Goal: Transaction & Acquisition: Book appointment/travel/reservation

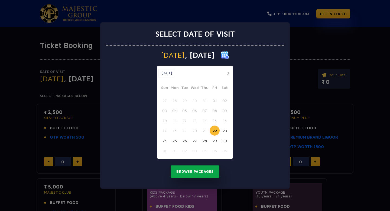
click at [198, 170] on button "Browse Packages" at bounding box center [195, 171] width 49 height 12
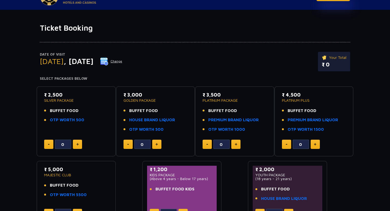
scroll to position [22, 0]
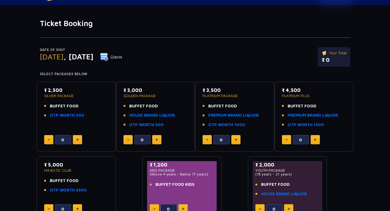
drag, startPoint x: 41, startPoint y: 89, endPoint x: 88, endPoint y: 116, distance: 54.4
click at [88, 116] on div "₹ 2,500 SILVER PACKAGE BUFFET FOOD OTP WORTH 500 0" at bounding box center [76, 117] width 79 height 70
click at [88, 116] on li "OTP WORTH 500" at bounding box center [76, 115] width 64 height 6
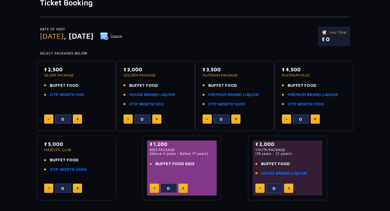
scroll to position [44, 0]
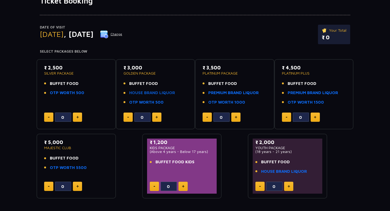
click at [159, 93] on link "HOUSE BRAND LIQUOR" at bounding box center [152, 93] width 46 height 6
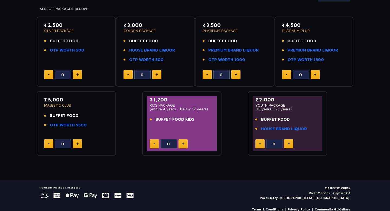
scroll to position [91, 0]
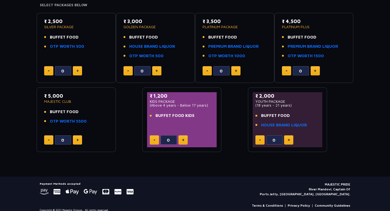
click at [70, 117] on ul "BUFFET FOOD OTP WORTH 5500" at bounding box center [76, 116] width 64 height 15
click at [324, 48] on link "PREMIUM BRAND LIQUOR" at bounding box center [313, 46] width 50 height 6
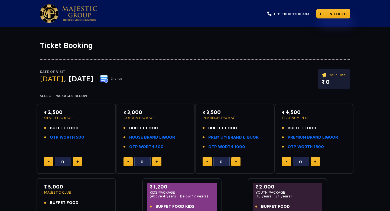
scroll to position [12, 0]
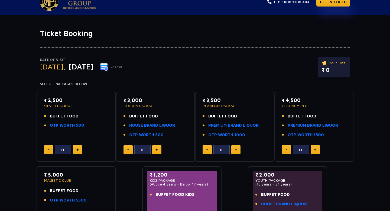
click at [265, 77] on div "Date of Visit [DATE] Change Your Total ₹ 0" at bounding box center [195, 69] width 310 height 25
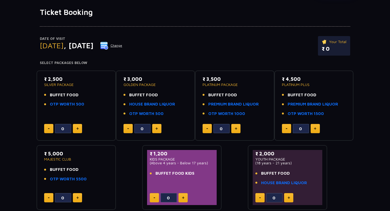
scroll to position [37, 0]
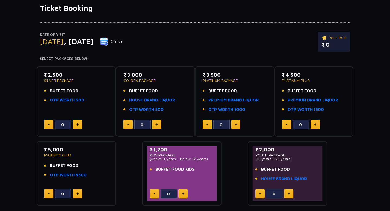
drag, startPoint x: 203, startPoint y: 83, endPoint x: 266, endPoint y: 83, distance: 62.6
click at [266, 83] on div "₹ 3,500 PLATINUM PACKAGE BUFFET FOOD PREMIUM BRAND LIQUOR OTP WORTH 1000" at bounding box center [235, 93] width 64 height 45
drag, startPoint x: 278, startPoint y: 79, endPoint x: 323, endPoint y: 79, distance: 44.7
click at [323, 79] on div "₹ 4,500 PLATINUM PLUS BUFFET FOOD PREMIUM BRAND LIQUOR OTP WORTH 1500 0" at bounding box center [313, 101] width 79 height 70
click at [323, 79] on p "PLATINUM PLUS" at bounding box center [314, 81] width 64 height 4
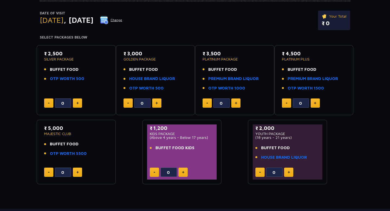
scroll to position [61, 0]
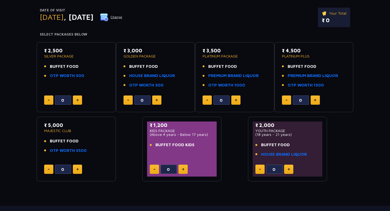
click at [236, 97] on button at bounding box center [235, 99] width 9 height 9
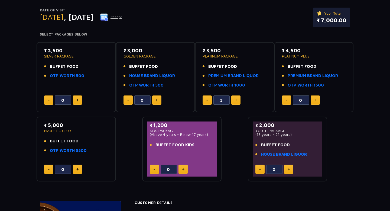
click at [236, 97] on button at bounding box center [235, 99] width 9 height 9
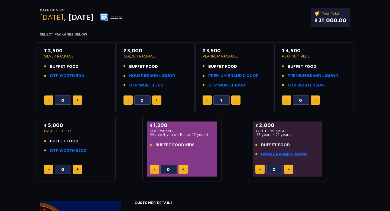
click at [236, 97] on button at bounding box center [235, 99] width 9 height 9
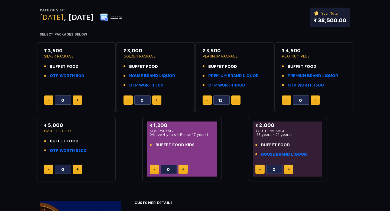
click at [236, 97] on button at bounding box center [235, 99] width 9 height 9
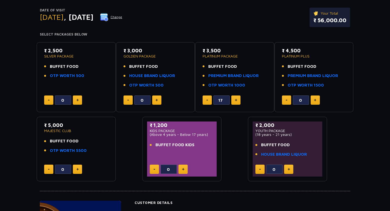
click at [236, 97] on button at bounding box center [235, 99] width 9 height 9
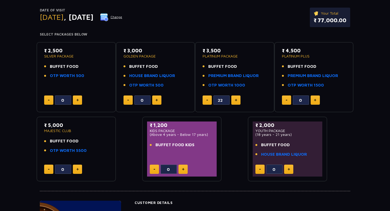
click at [236, 97] on button at bounding box center [235, 99] width 9 height 9
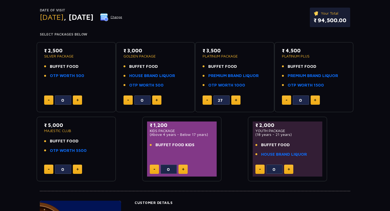
click at [236, 97] on button at bounding box center [235, 99] width 9 height 9
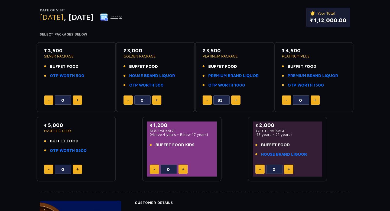
click at [236, 97] on button at bounding box center [235, 99] width 9 height 9
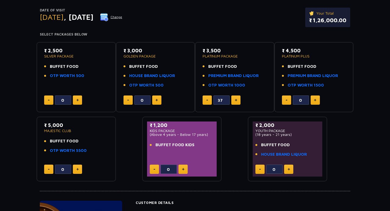
click at [236, 97] on button at bounding box center [235, 99] width 9 height 9
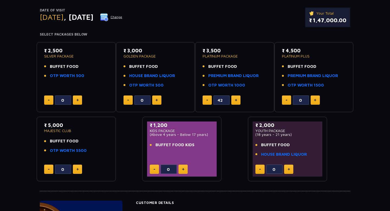
click at [236, 97] on button at bounding box center [235, 99] width 9 height 9
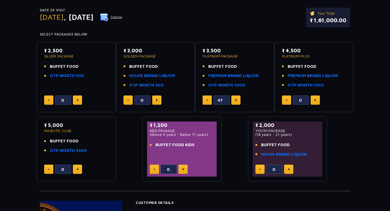
click at [236, 97] on button at bounding box center [235, 99] width 9 height 9
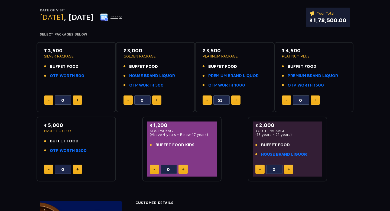
click at [236, 97] on button at bounding box center [235, 99] width 9 height 9
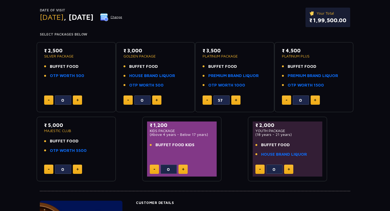
click at [236, 97] on button at bounding box center [235, 99] width 9 height 9
click at [234, 100] on button at bounding box center [235, 99] width 9 height 9
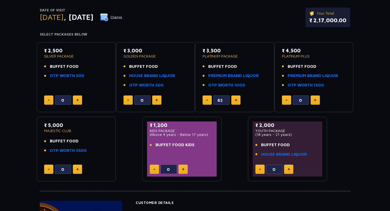
click at [234, 100] on button at bounding box center [235, 99] width 9 height 9
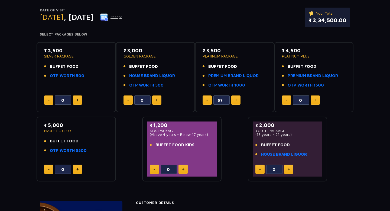
click at [234, 100] on button at bounding box center [235, 99] width 9 height 9
click at [234, 99] on button at bounding box center [235, 99] width 9 height 9
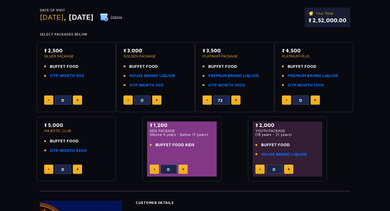
click at [234, 99] on button at bounding box center [235, 99] width 9 height 9
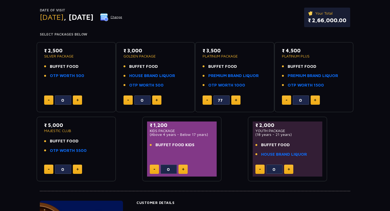
click at [234, 99] on button at bounding box center [235, 99] width 9 height 9
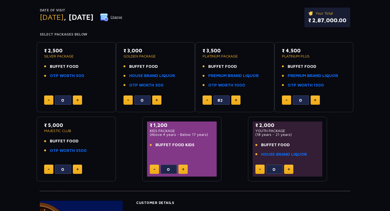
click at [234, 99] on button at bounding box center [235, 99] width 9 height 9
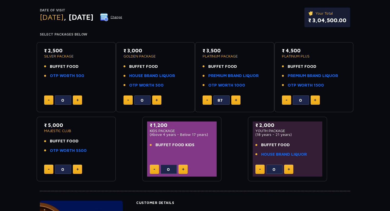
click at [234, 99] on button at bounding box center [235, 99] width 9 height 9
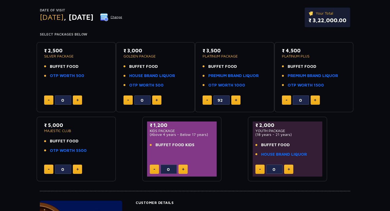
click at [234, 99] on button at bounding box center [235, 99] width 9 height 9
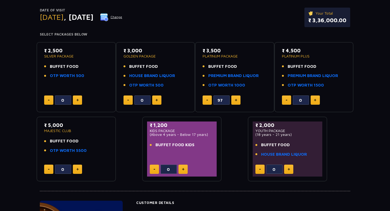
click at [234, 99] on button at bounding box center [235, 99] width 9 height 9
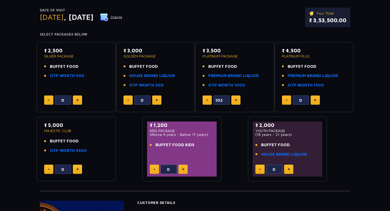
click at [234, 99] on button at bounding box center [235, 99] width 9 height 9
type input "106"
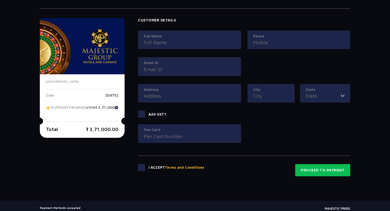
scroll to position [274, 0]
